Goal: Navigation & Orientation: Find specific page/section

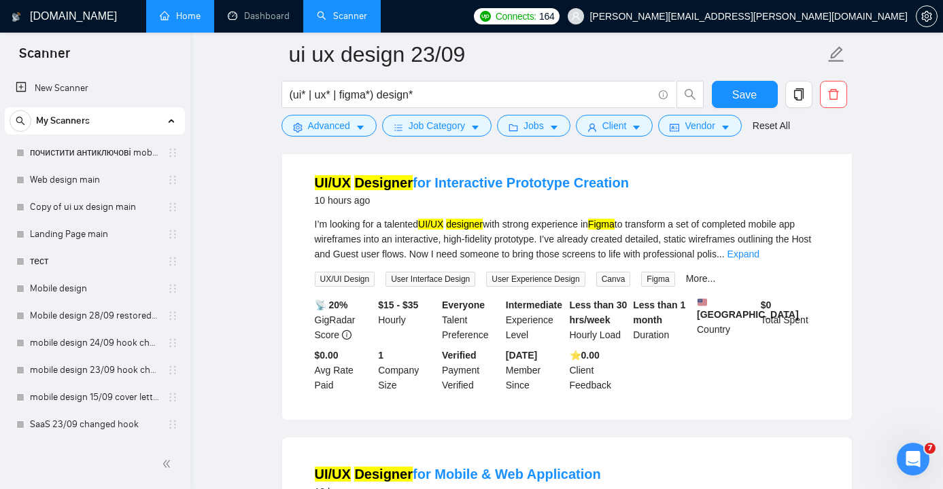
click at [198, 22] on link "Home" at bounding box center [180, 16] width 41 height 12
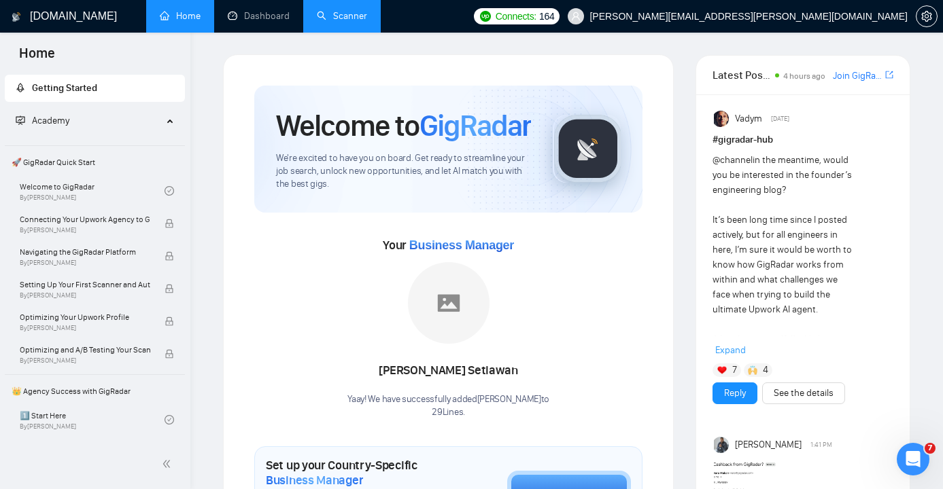
click at [339, 17] on link "Scanner" at bounding box center [342, 16] width 50 height 12
